Goal: Book appointment/travel/reservation

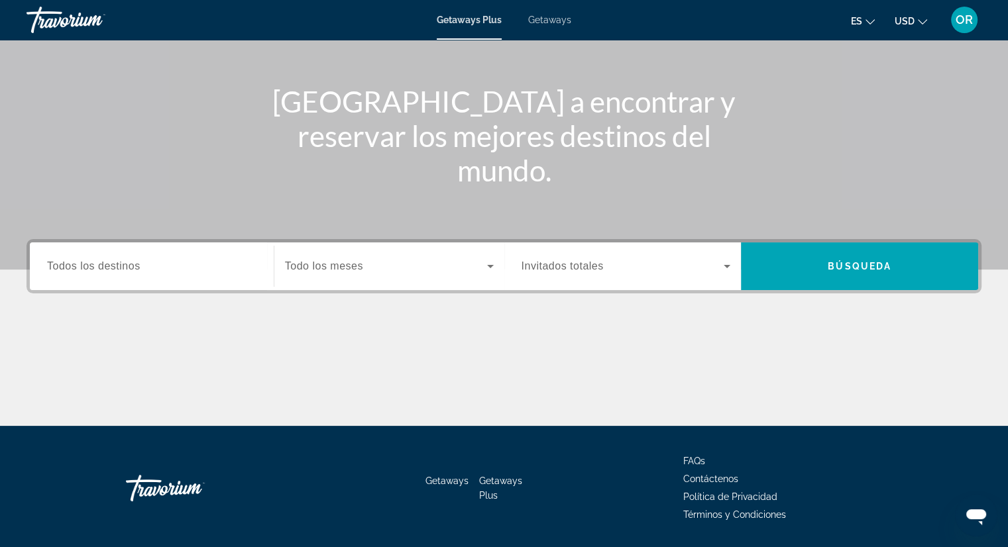
scroll to position [169, 0]
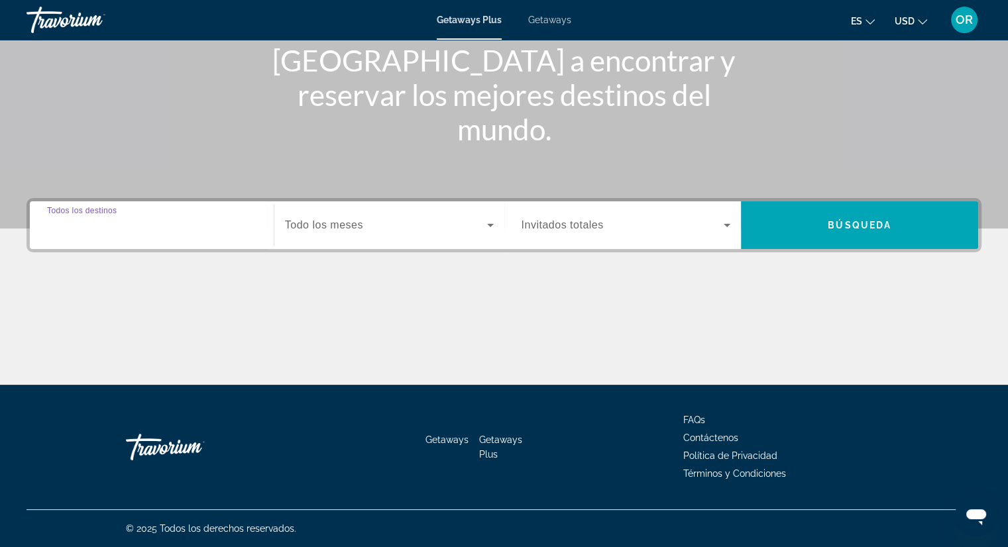
click at [140, 218] on input "Destination Todos los destinos" at bounding box center [151, 226] width 209 height 16
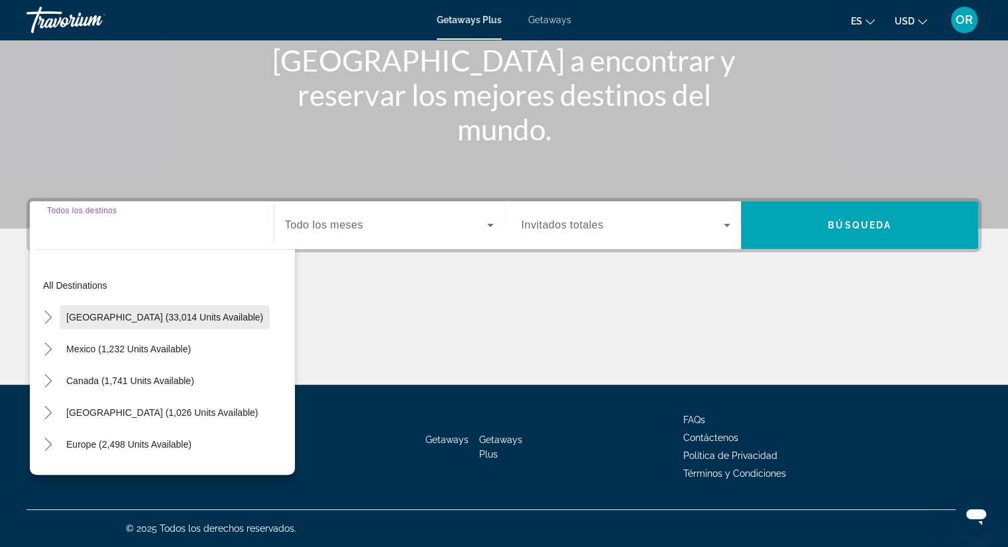
click at [197, 321] on span "[GEOGRAPHIC_DATA] (33,014 units available)" at bounding box center [164, 317] width 197 height 11
type input "**********"
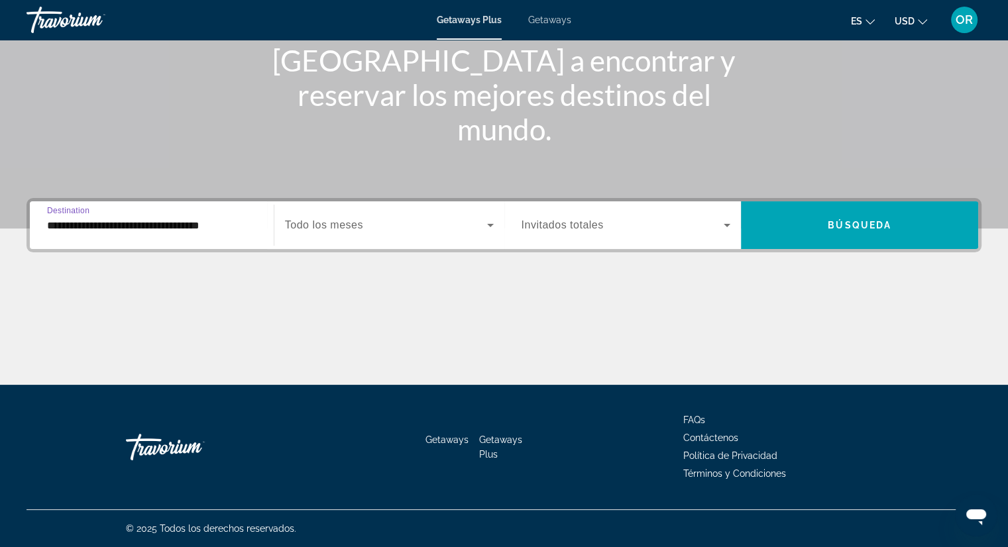
click at [488, 224] on icon "Search widget" at bounding box center [490, 225] width 7 height 3
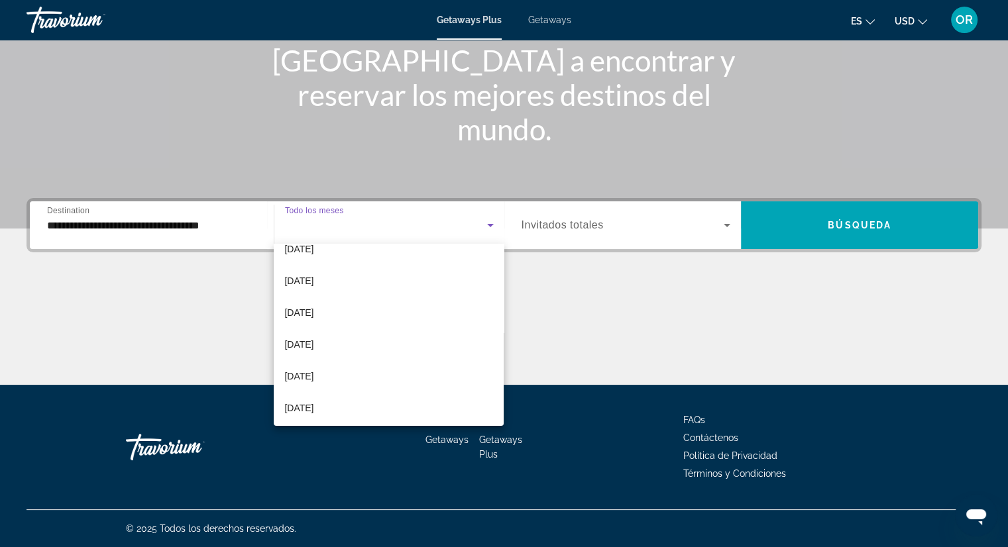
scroll to position [106, 0]
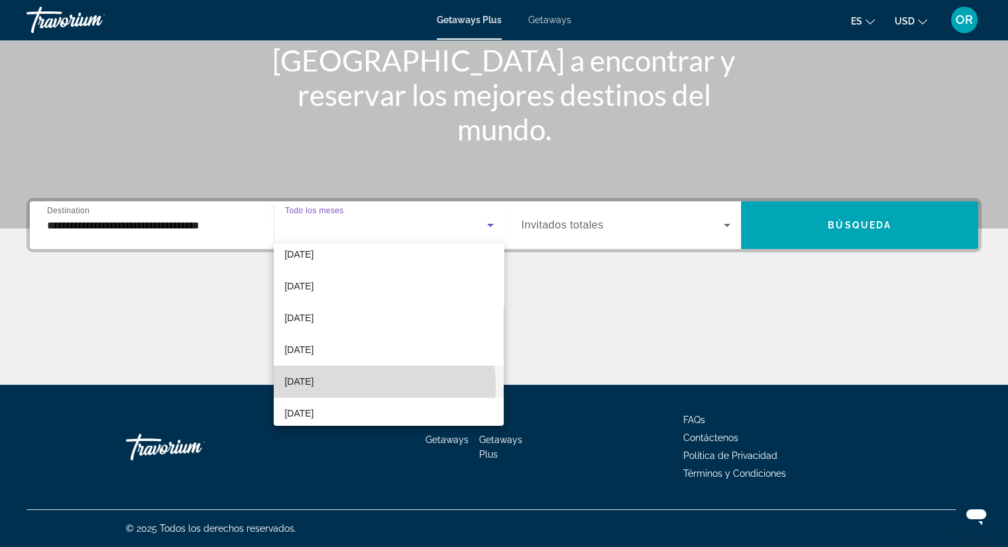
click at [364, 386] on mat-option "[DATE]" at bounding box center [389, 382] width 230 height 32
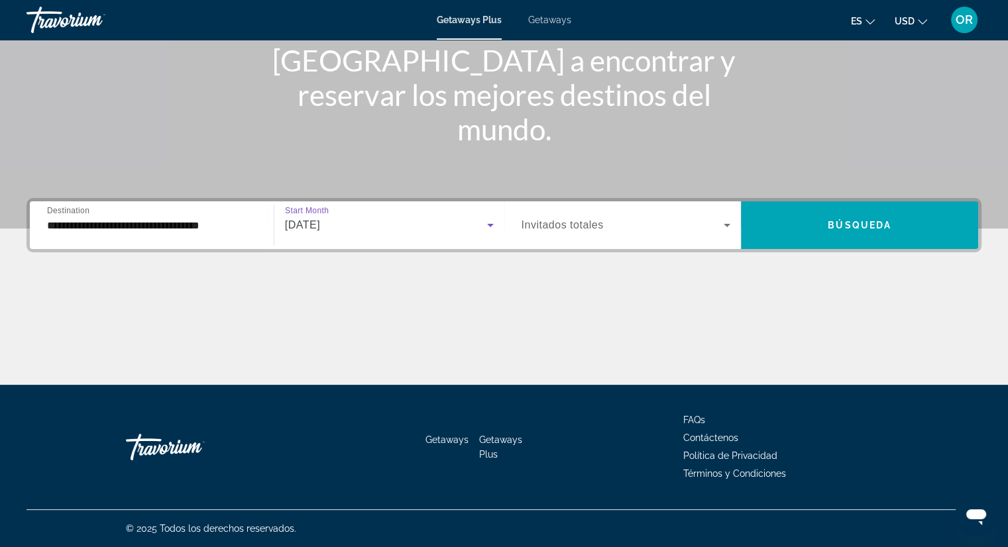
click at [491, 226] on icon "Search widget" at bounding box center [490, 225] width 16 height 16
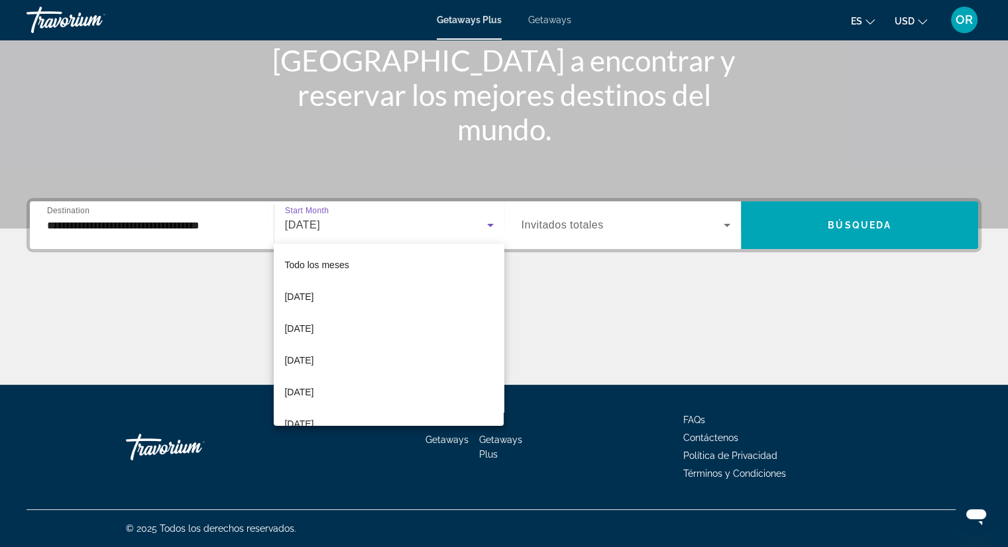
scroll to position [77, 0]
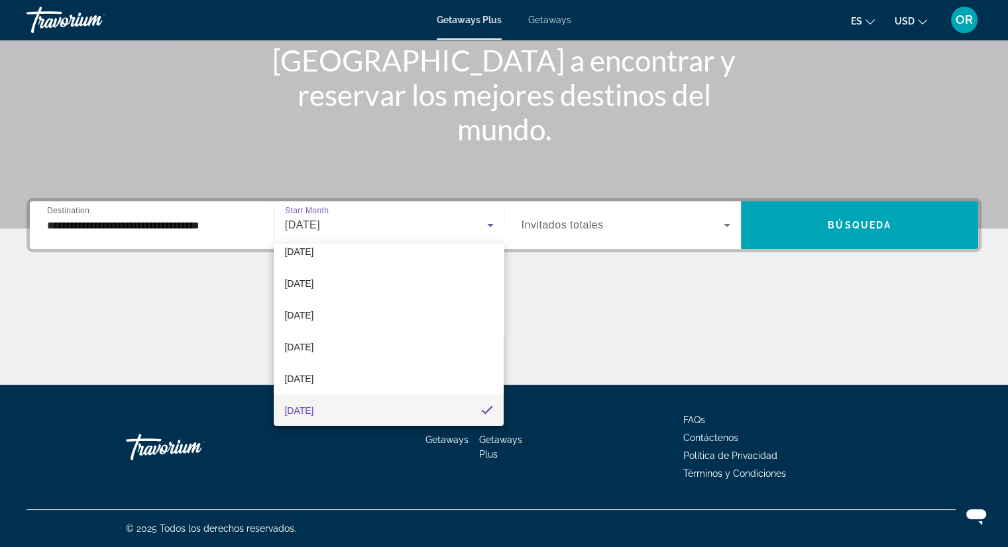
click at [724, 226] on div at bounding box center [504, 273] width 1008 height 547
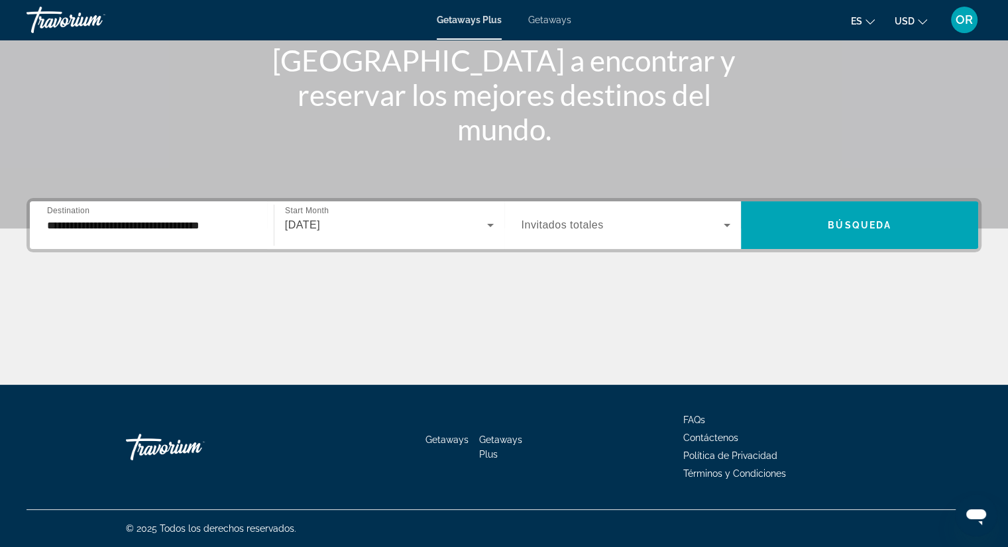
click at [726, 224] on icon "Search widget" at bounding box center [727, 225] width 7 height 3
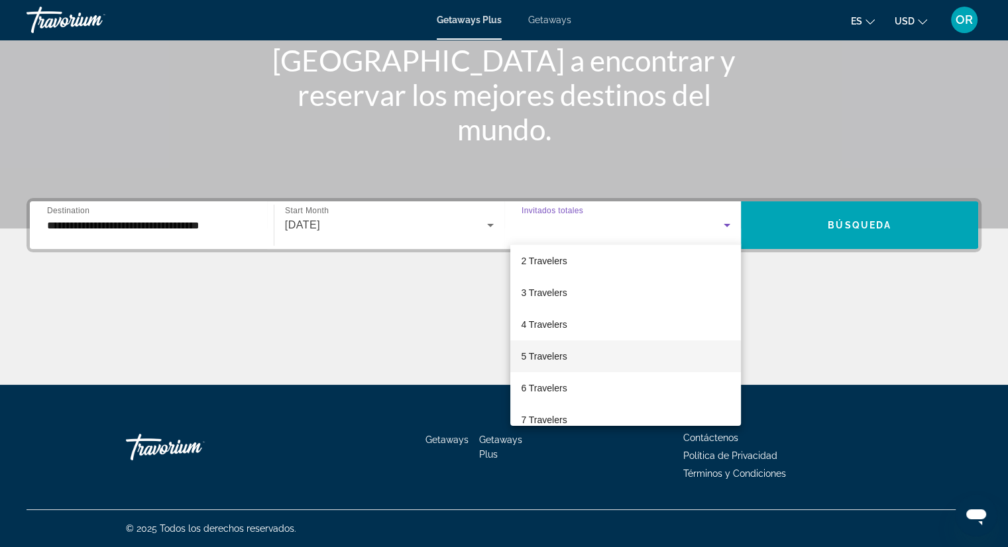
scroll to position [66, 0]
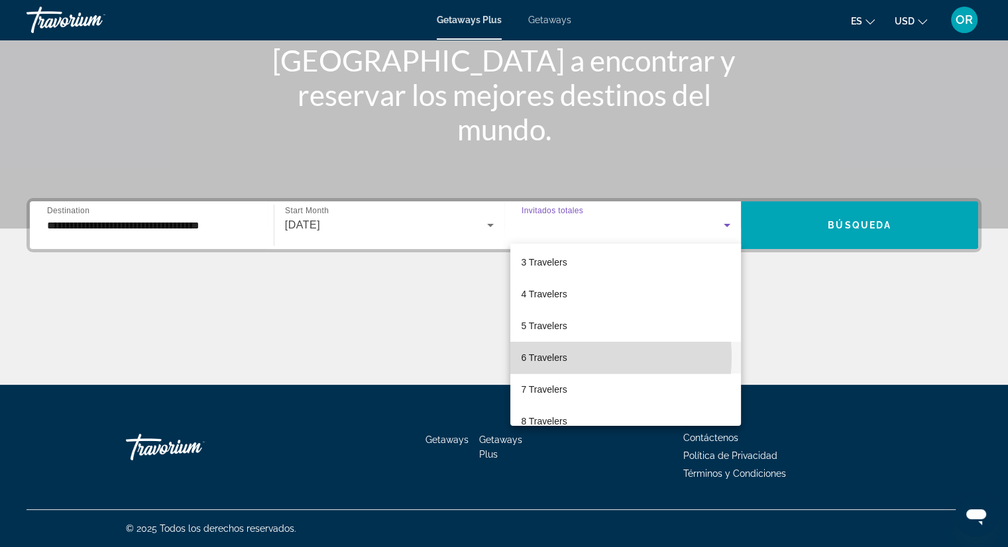
click at [557, 357] on span "6 Travelers" at bounding box center [544, 358] width 46 height 16
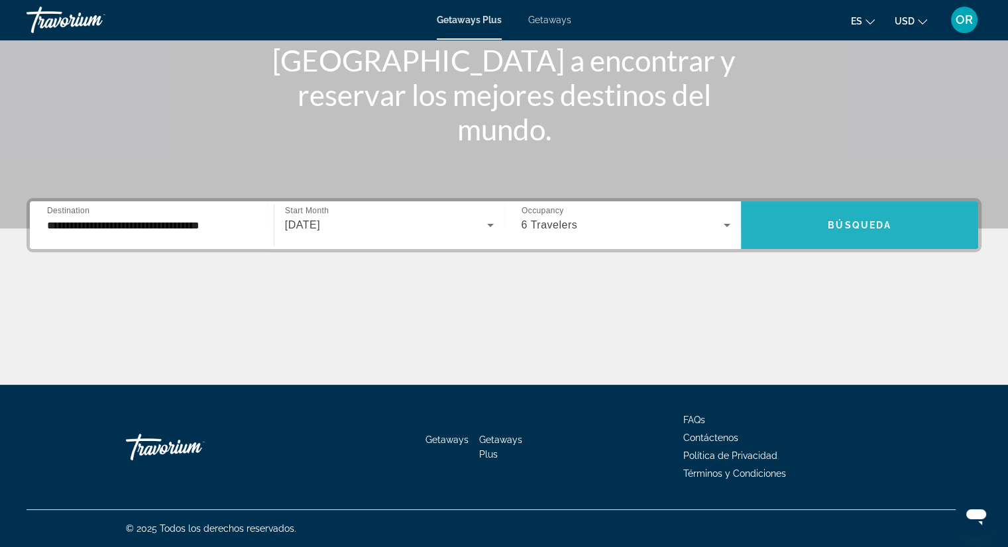
click at [840, 224] on span "Búsqueda" at bounding box center [860, 225] width 64 height 11
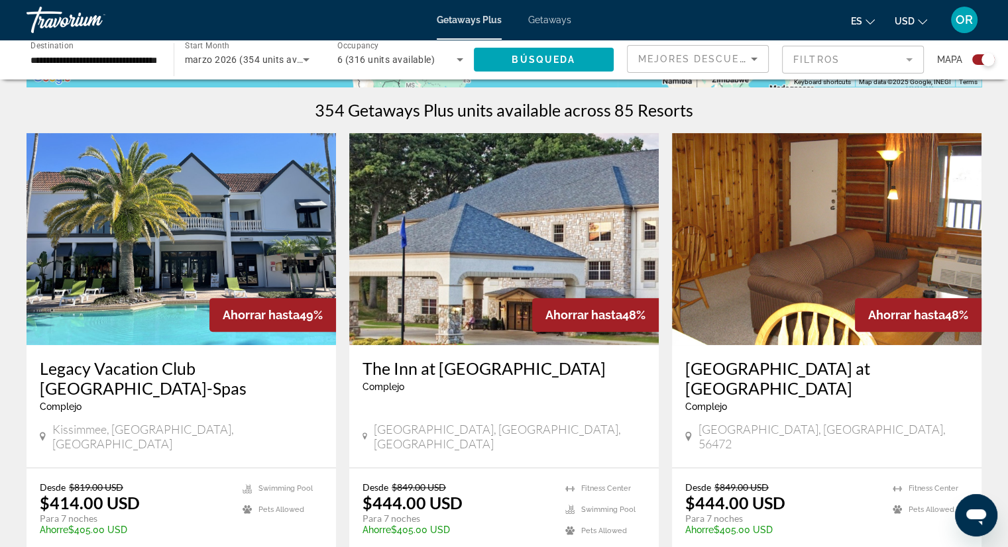
scroll to position [265, 0]
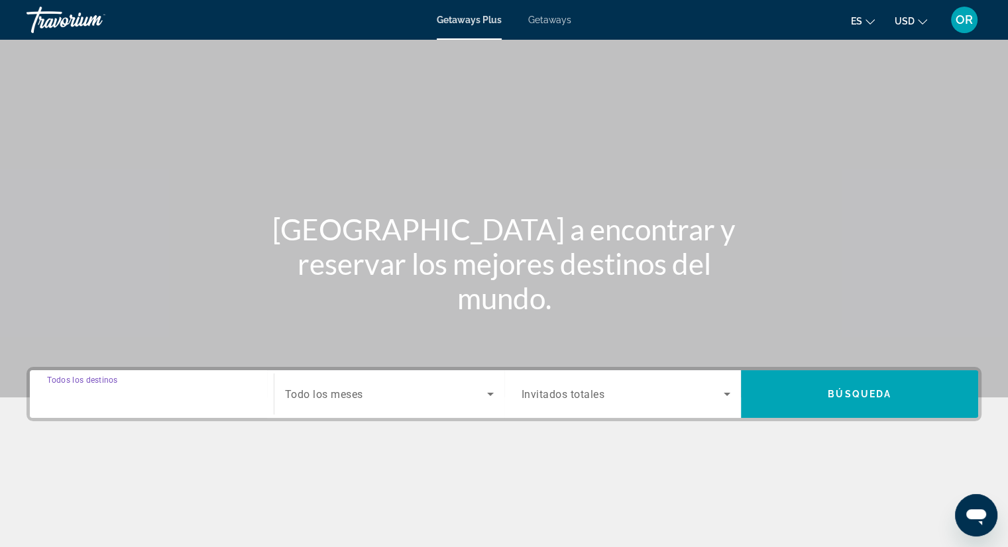
click at [144, 388] on input "Destination Todos los destinos" at bounding box center [151, 395] width 209 height 16
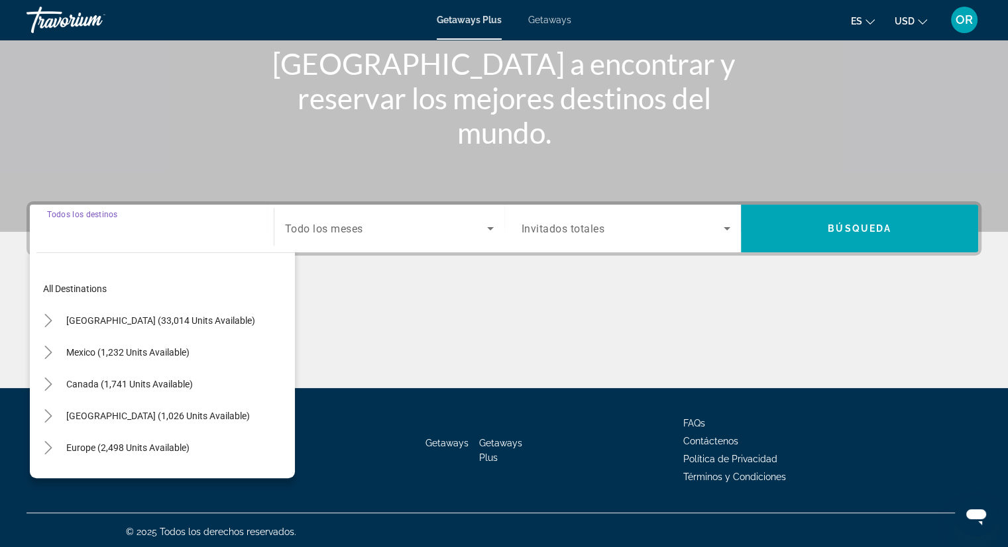
scroll to position [169, 0]
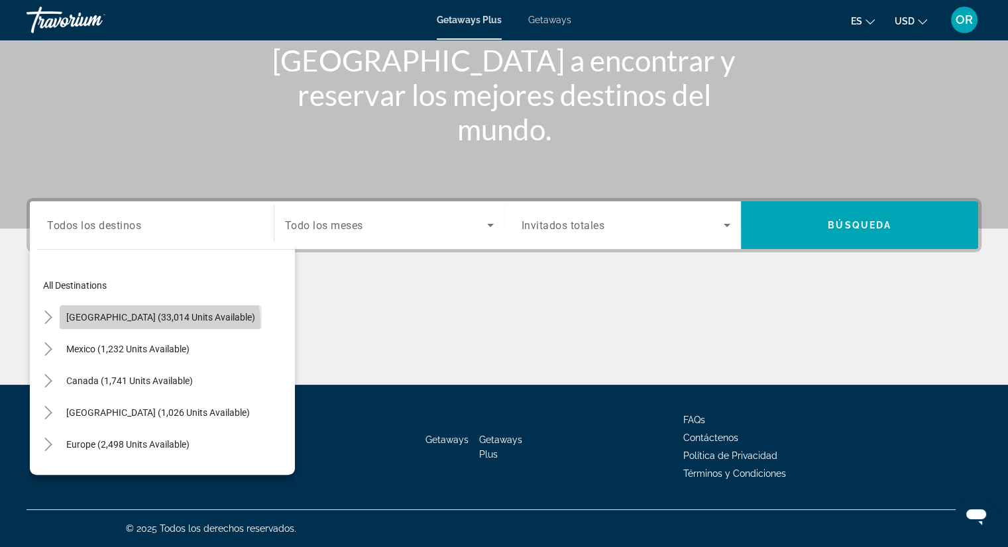
click at [159, 323] on span "Search widget" at bounding box center [161, 318] width 202 height 32
type input "**********"
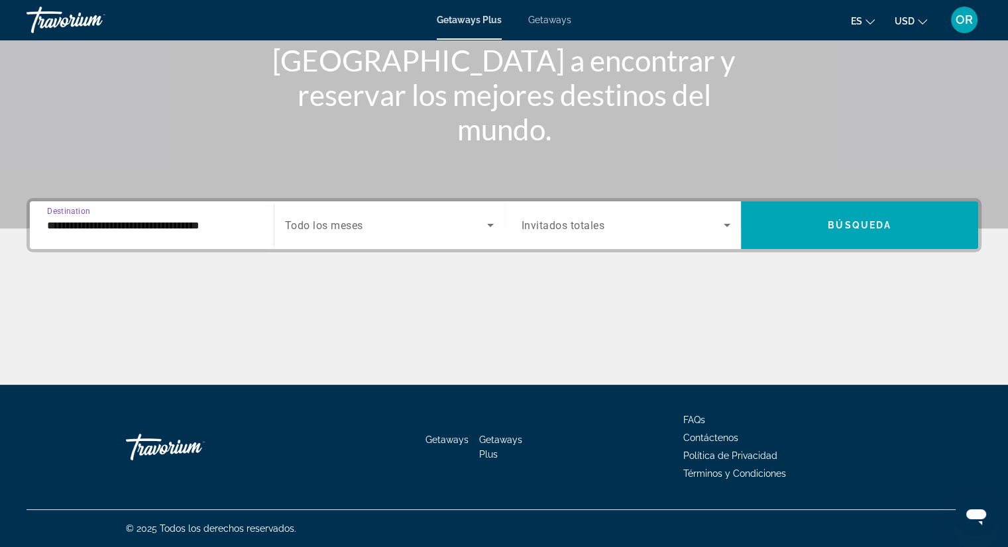
click at [247, 220] on input "**********" at bounding box center [151, 226] width 209 height 16
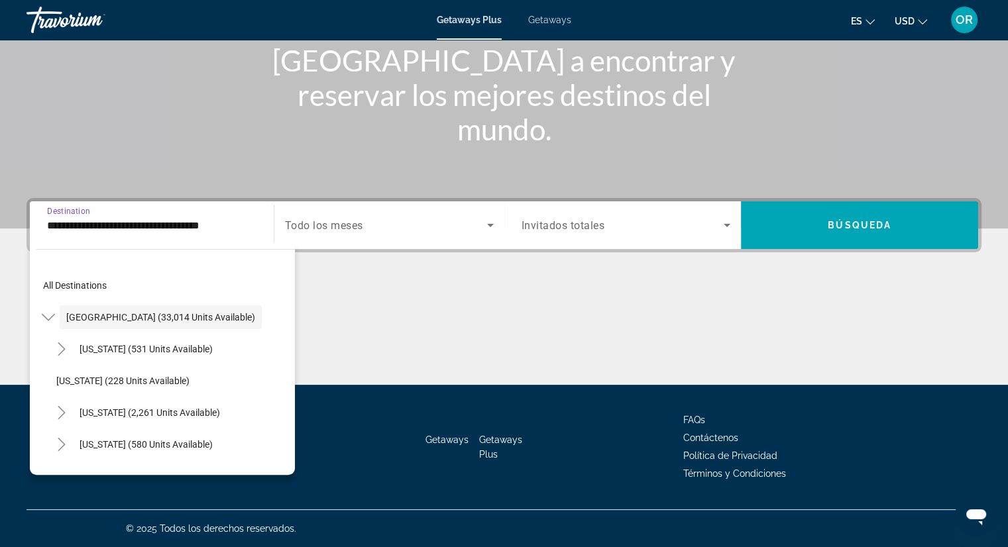
click at [247, 220] on input "**********" at bounding box center [151, 226] width 209 height 16
click at [243, 222] on input "**********" at bounding box center [151, 226] width 209 height 16
click at [237, 231] on input "**********" at bounding box center [151, 226] width 209 height 16
click at [232, 227] on input "**********" at bounding box center [151, 226] width 209 height 16
click at [486, 229] on icon "Search widget" at bounding box center [490, 225] width 16 height 16
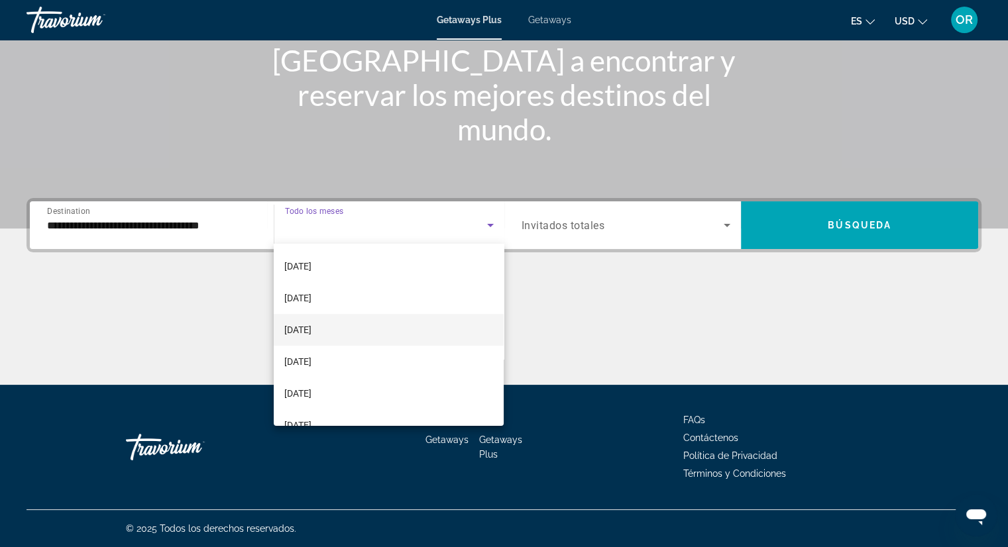
scroll to position [199, 0]
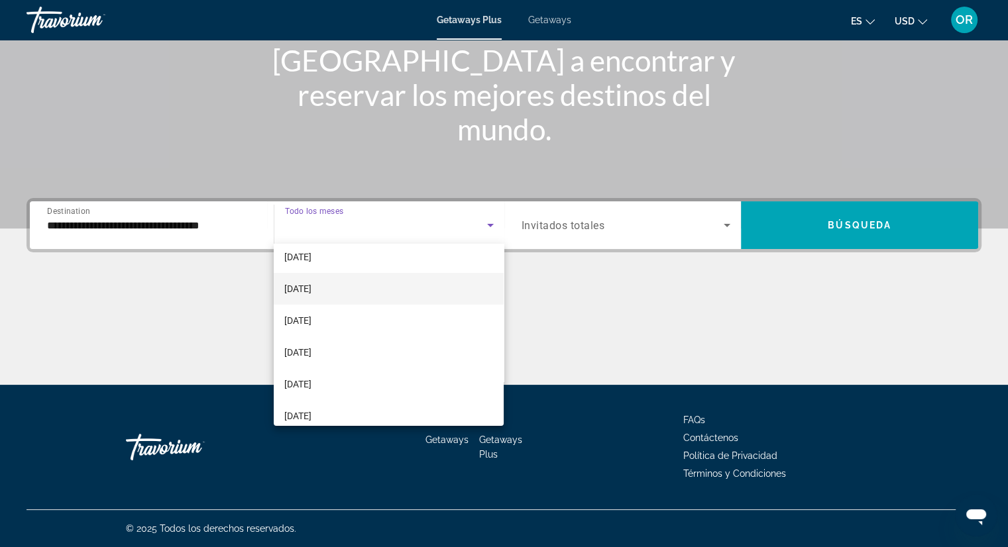
click at [337, 284] on mat-option "[DATE]" at bounding box center [389, 289] width 230 height 32
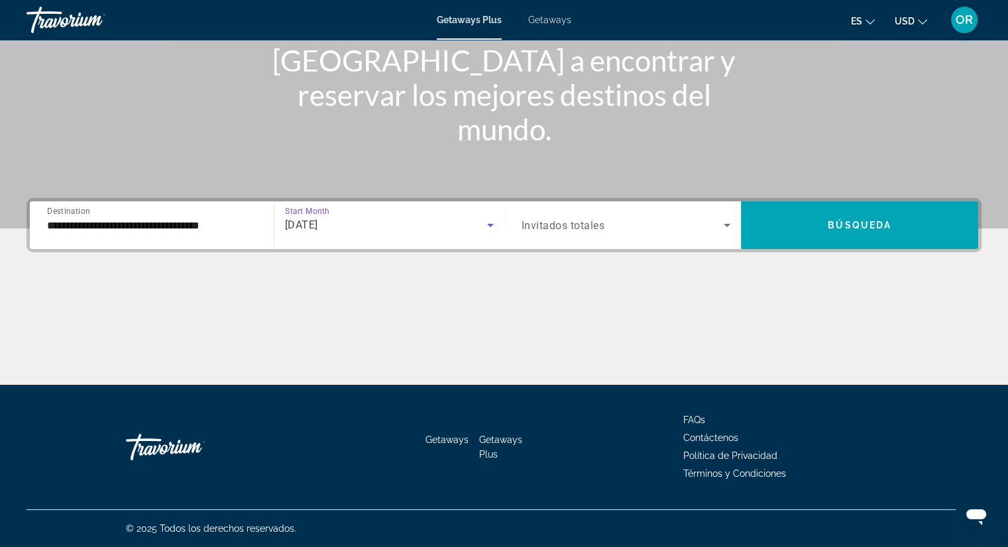
click at [724, 229] on icon "Search widget" at bounding box center [727, 225] width 16 height 16
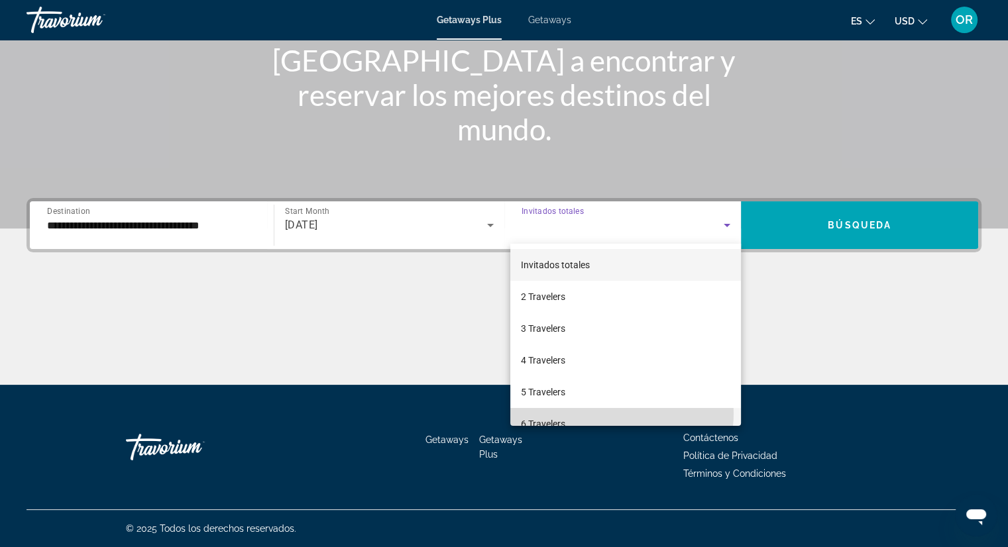
click at [610, 414] on mat-option "6 Travelers" at bounding box center [625, 424] width 231 height 32
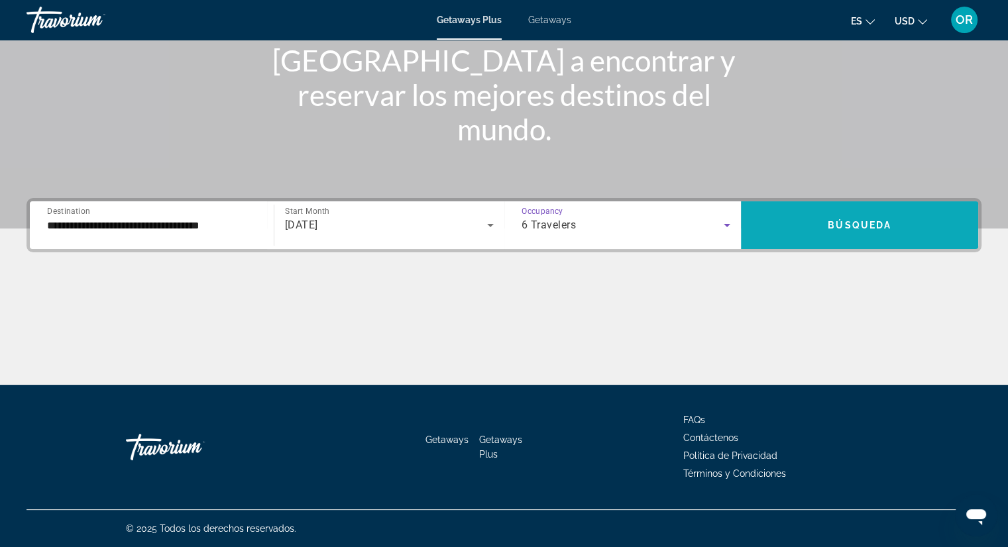
click at [852, 214] on span "Search widget" at bounding box center [859, 225] width 237 height 32
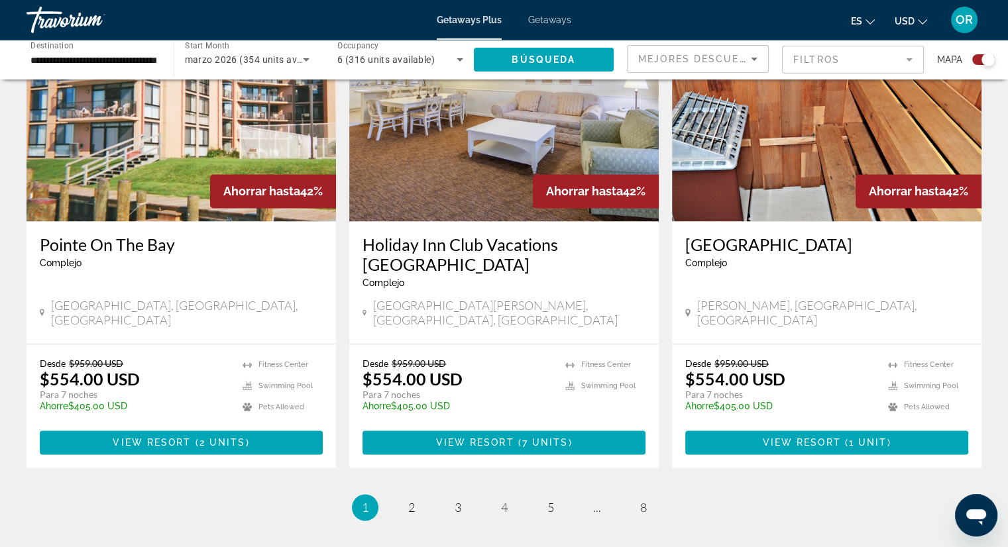
scroll to position [1922, 0]
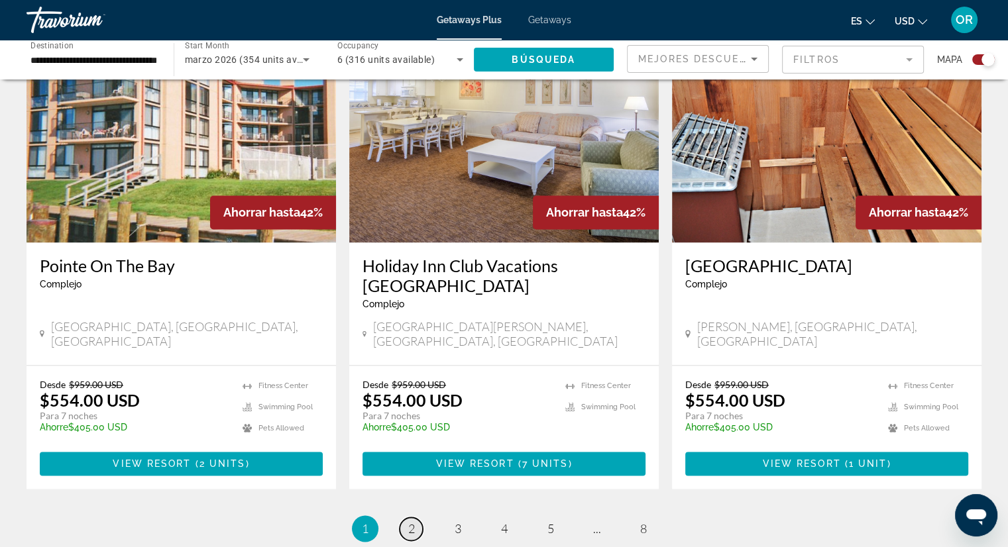
click at [412, 522] on span "2" at bounding box center [411, 529] width 7 height 15
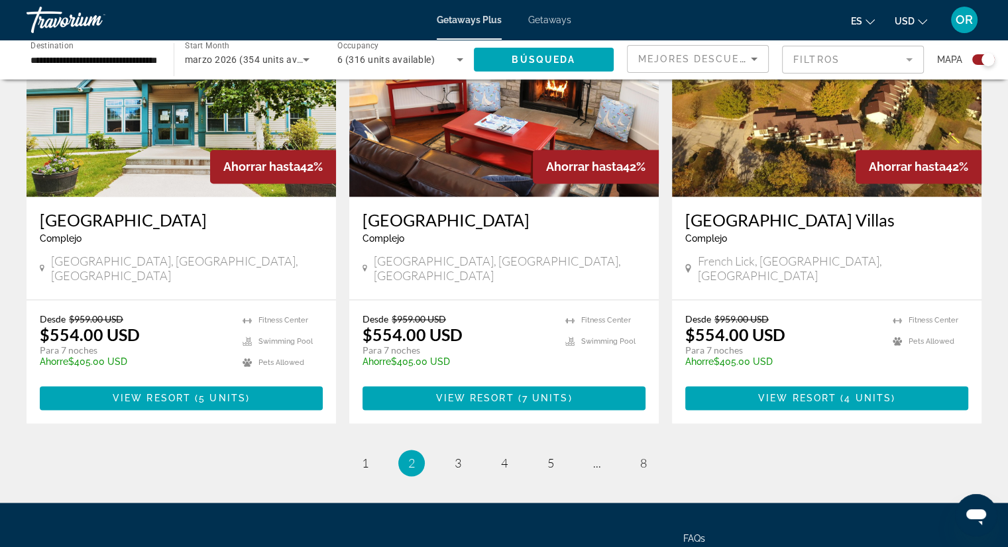
scroll to position [2027, 0]
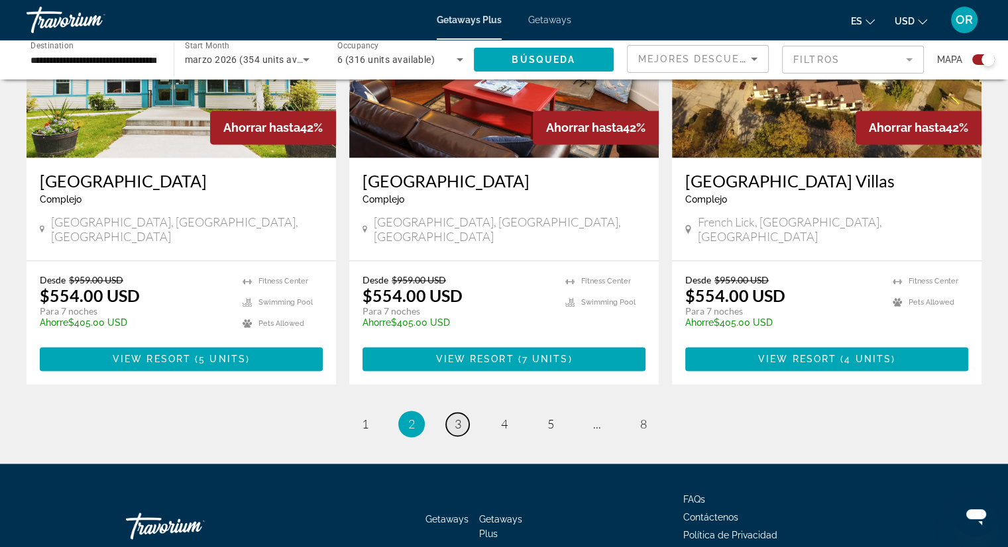
click at [457, 417] on span "3" at bounding box center [458, 424] width 7 height 15
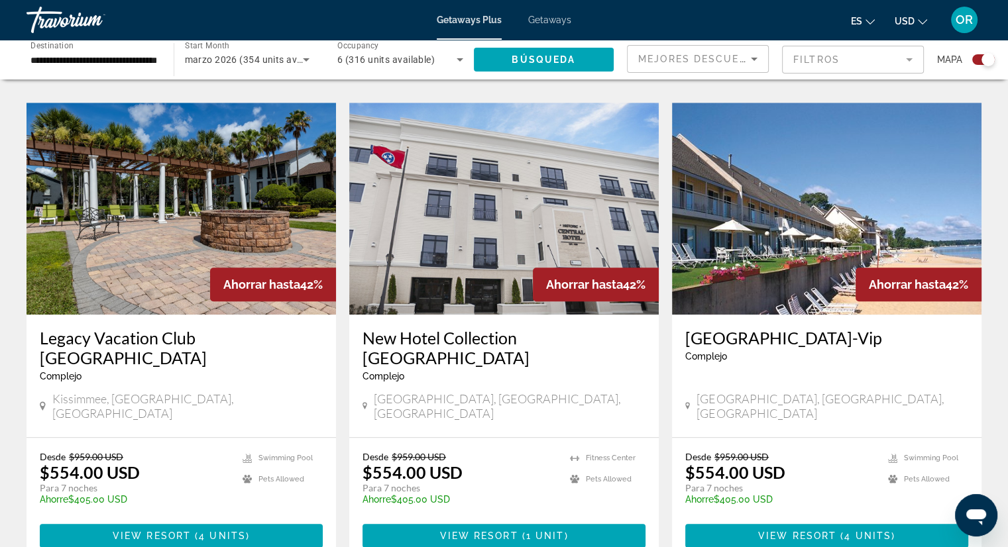
scroll to position [928, 0]
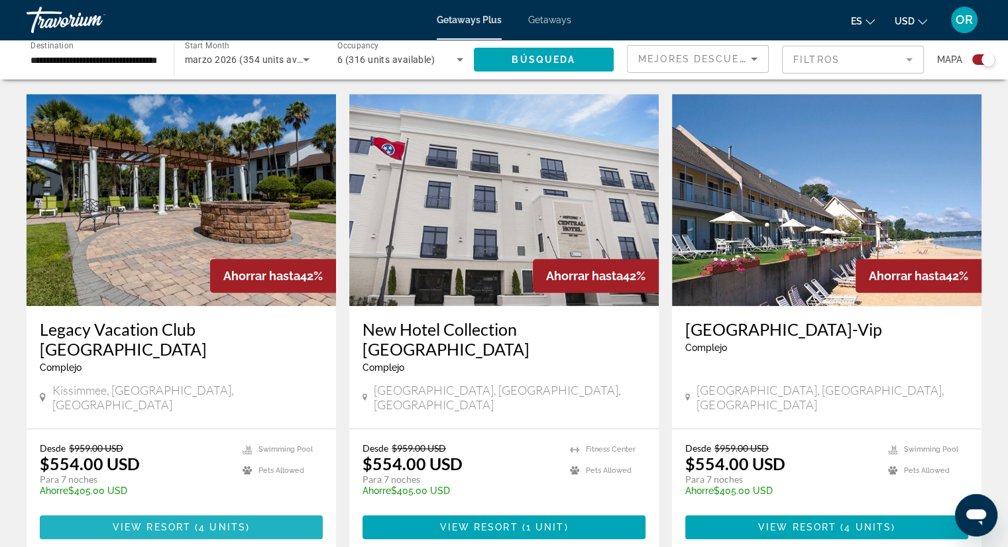
click at [172, 522] on span "View Resort" at bounding box center [152, 527] width 78 height 11
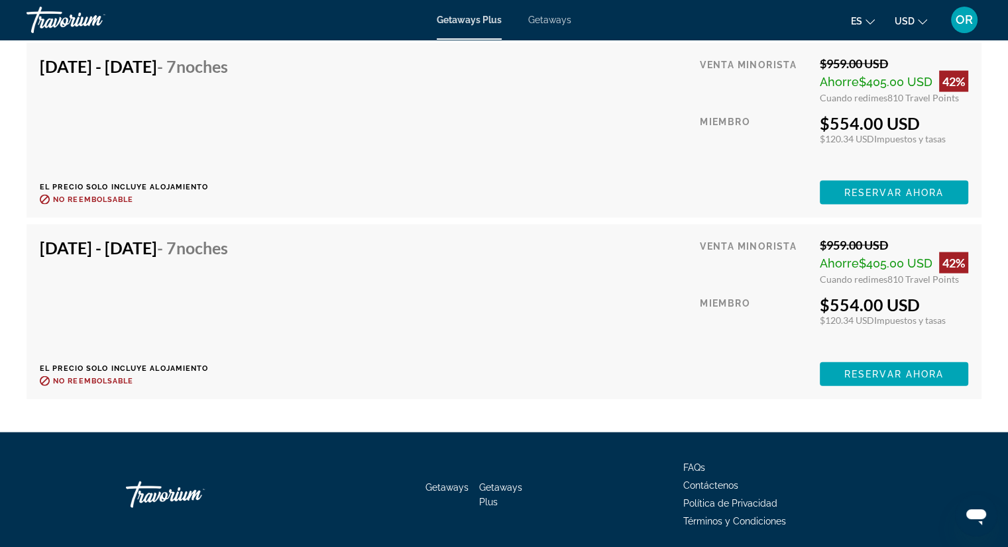
scroll to position [2814, 0]
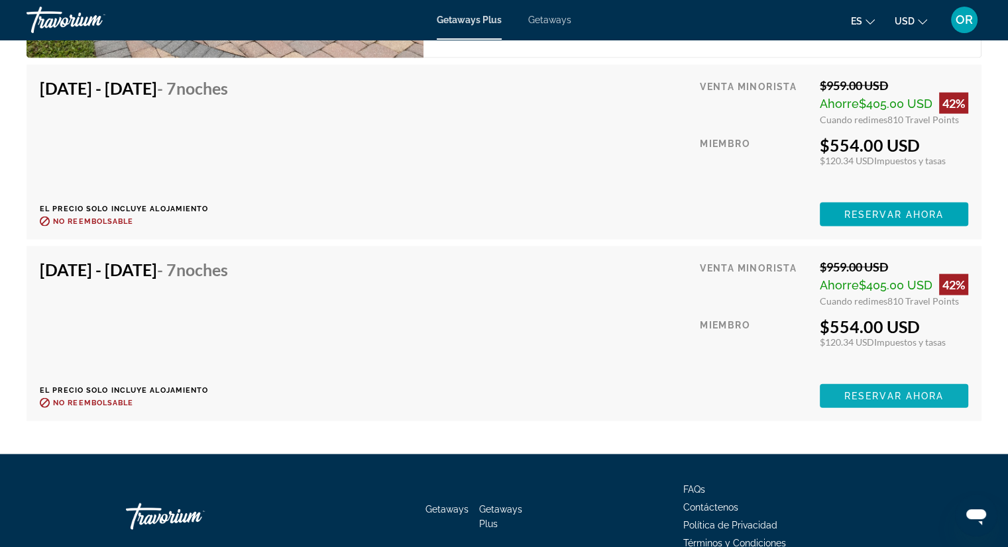
click at [885, 391] on span "Reservar ahora" at bounding box center [893, 396] width 99 height 11
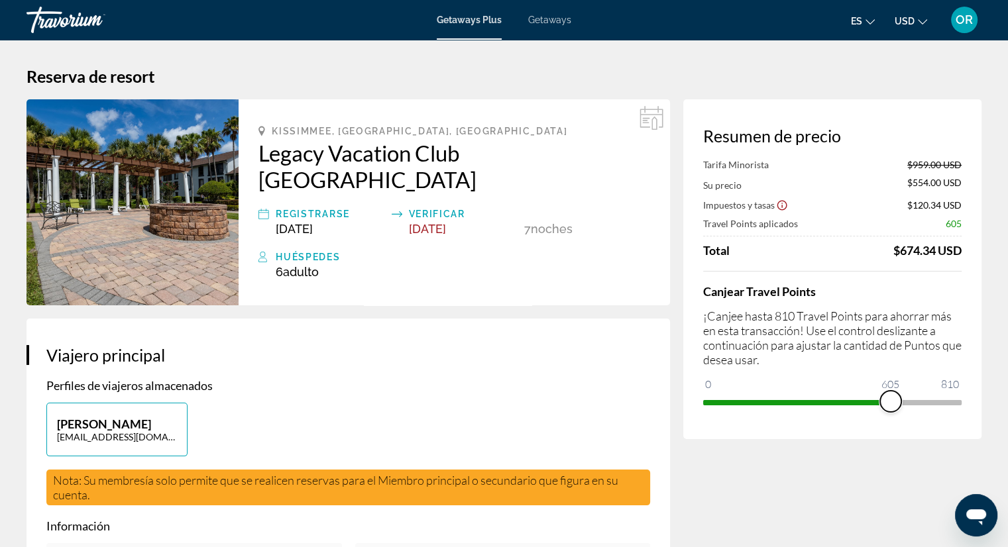
drag, startPoint x: 944, startPoint y: 408, endPoint x: 891, endPoint y: 411, distance: 53.8
click at [891, 411] on span "ngx-slider" at bounding box center [890, 401] width 21 height 21
drag, startPoint x: 891, startPoint y: 411, endPoint x: 974, endPoint y: 419, distance: 83.9
click at [974, 419] on div "Resumen de precio Tarifa Minorista $959.00 USD Su precio $656.50 USD Impuestos …" at bounding box center [832, 269] width 298 height 340
